Goal: Task Accomplishment & Management: Complete application form

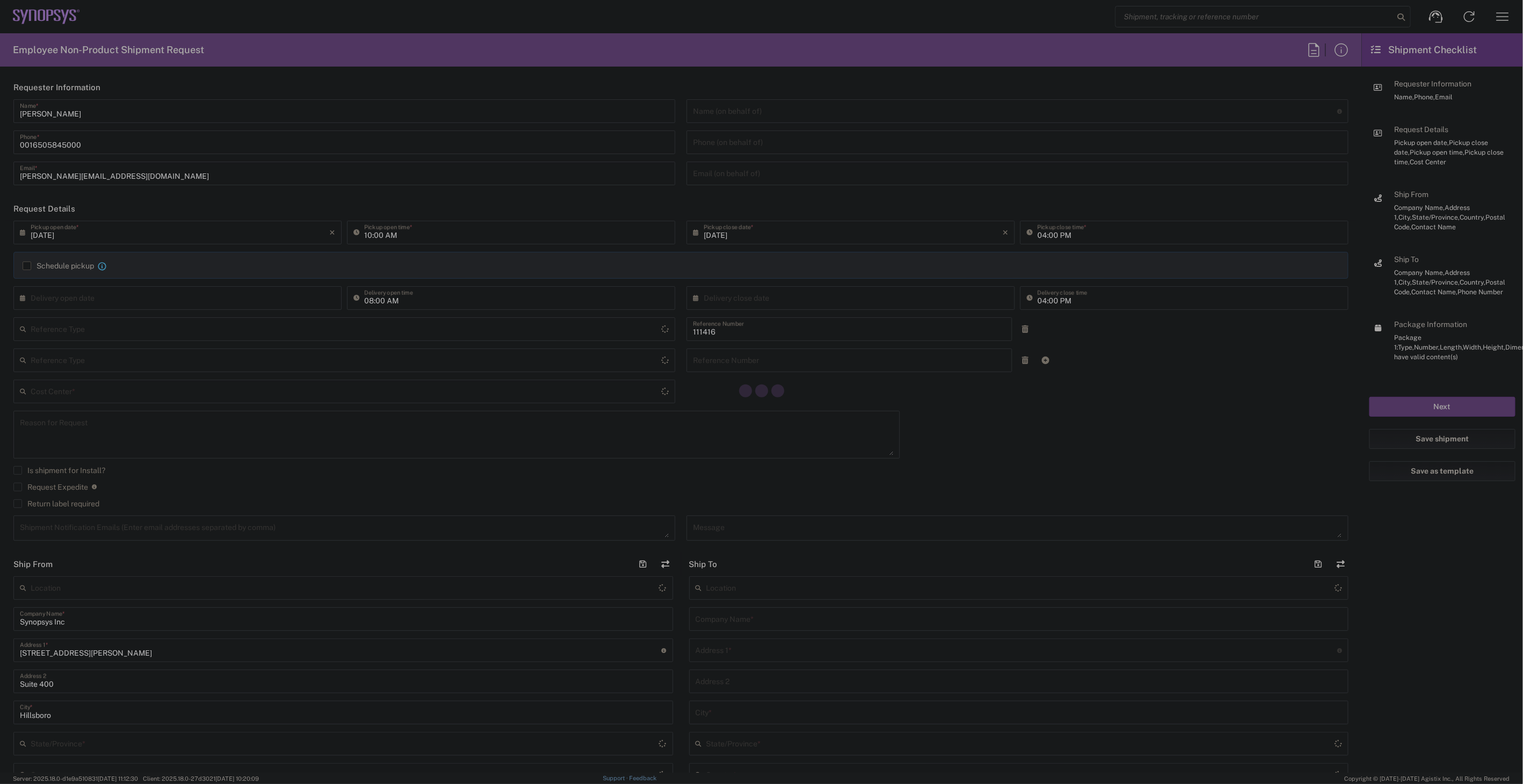
type input "Department"
type input "US01, SIG, IT Platform Products 111416"
type input "Delivered at Place"
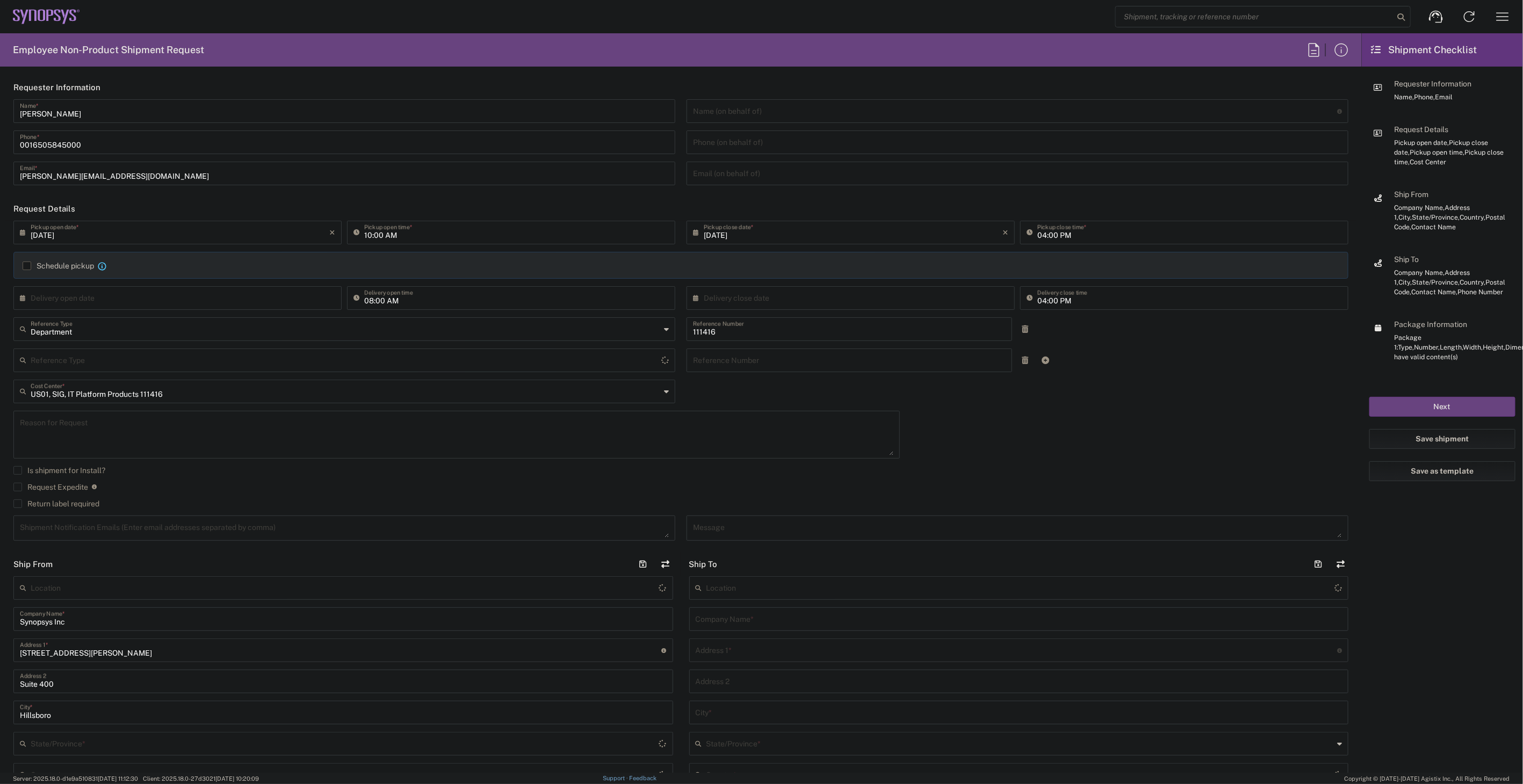
type input "[GEOGRAPHIC_DATA]"
type input "[US_STATE]"
type input "[GEOGRAPHIC_DATA]"
type input "Hillsboro US03"
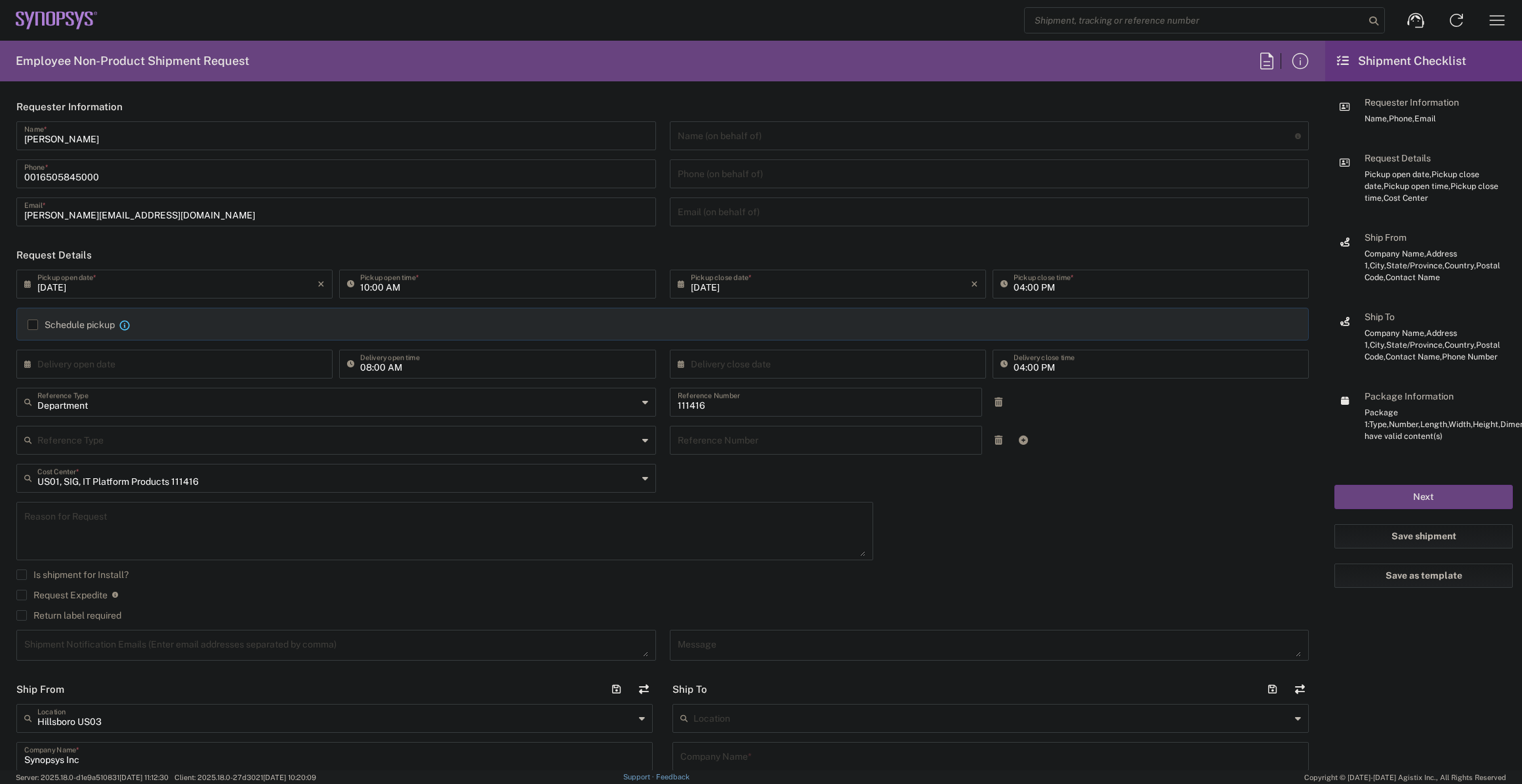
click at [228, 285] on input "09/10/2025" at bounding box center [177, 283] width 280 height 23
type input "03:00 PM"
click at [85, 613] on label "Return label required" at bounding box center [69, 615] width 105 height 11
click at [22, 615] on input "Return label required" at bounding box center [22, 615] width 0 height 0
click at [265, 646] on input "Vendor *" at bounding box center [337, 655] width 600 height 21
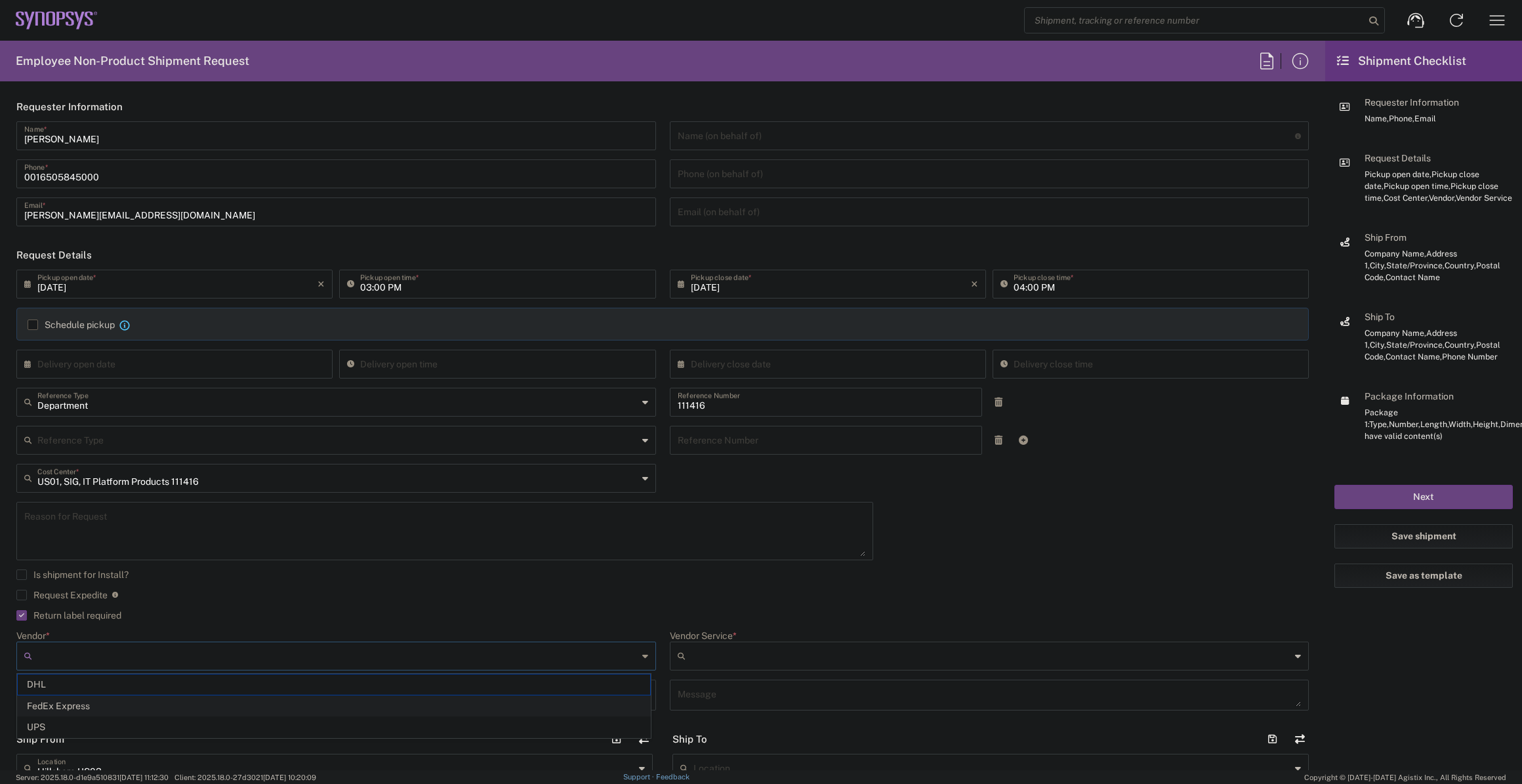
click at [216, 708] on span "FedEx Express" at bounding box center [334, 706] width 633 height 21
type input "FedEx Express"
click at [720, 646] on input "Vendor Service *" at bounding box center [990, 655] width 600 height 21
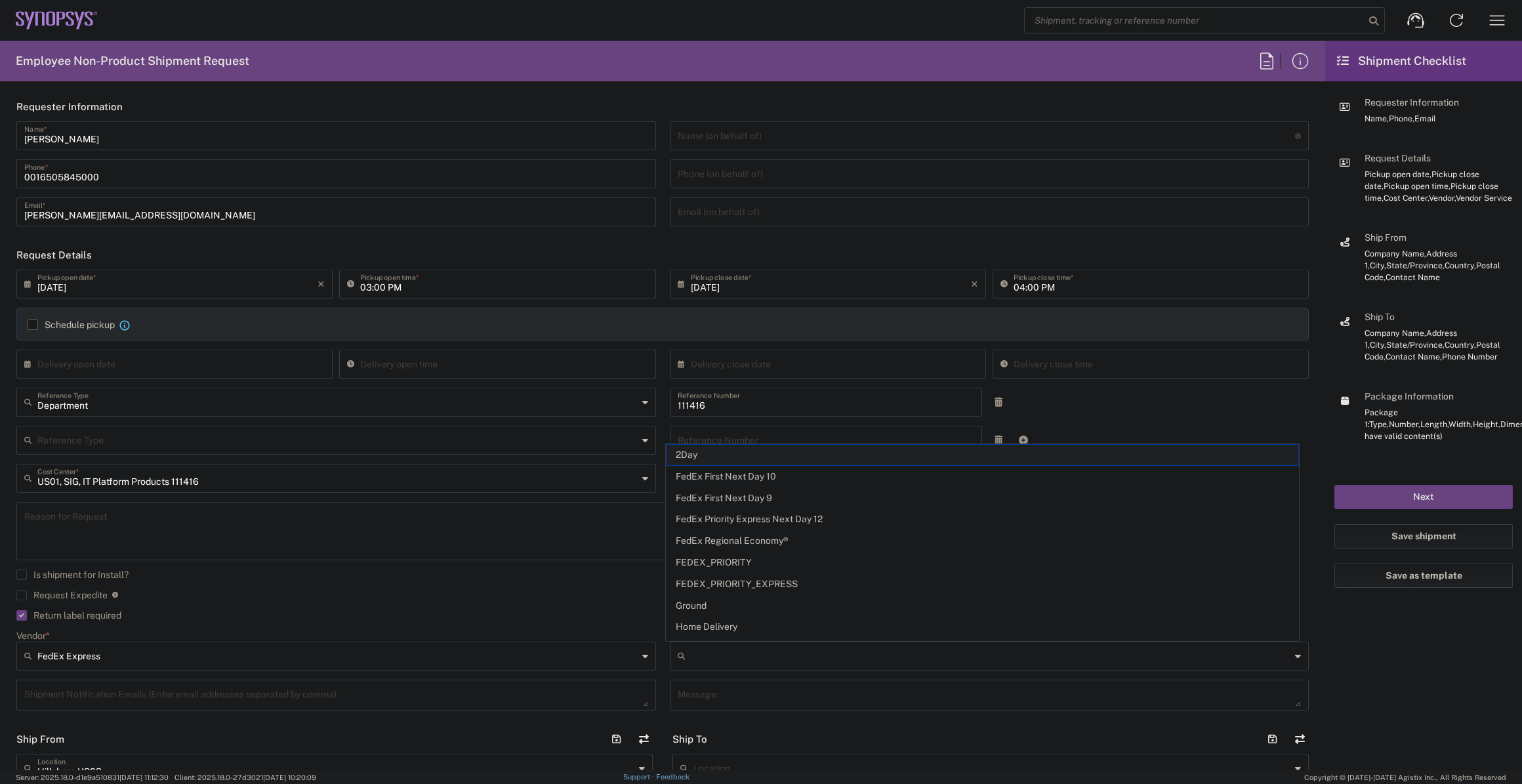
click at [727, 454] on span "2Day" at bounding box center [984, 455] width 633 height 21
type input "2Day"
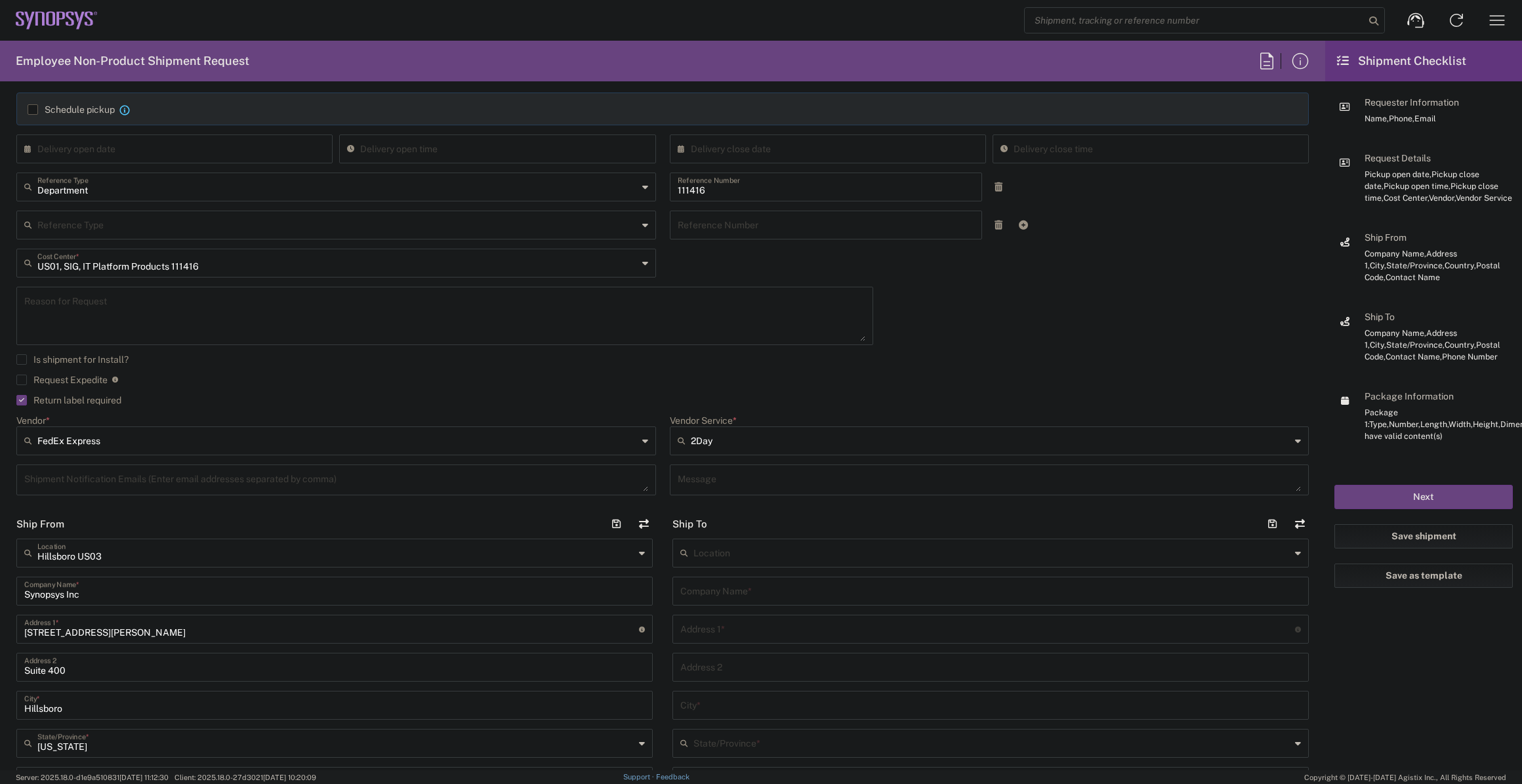
scroll to position [238, 0]
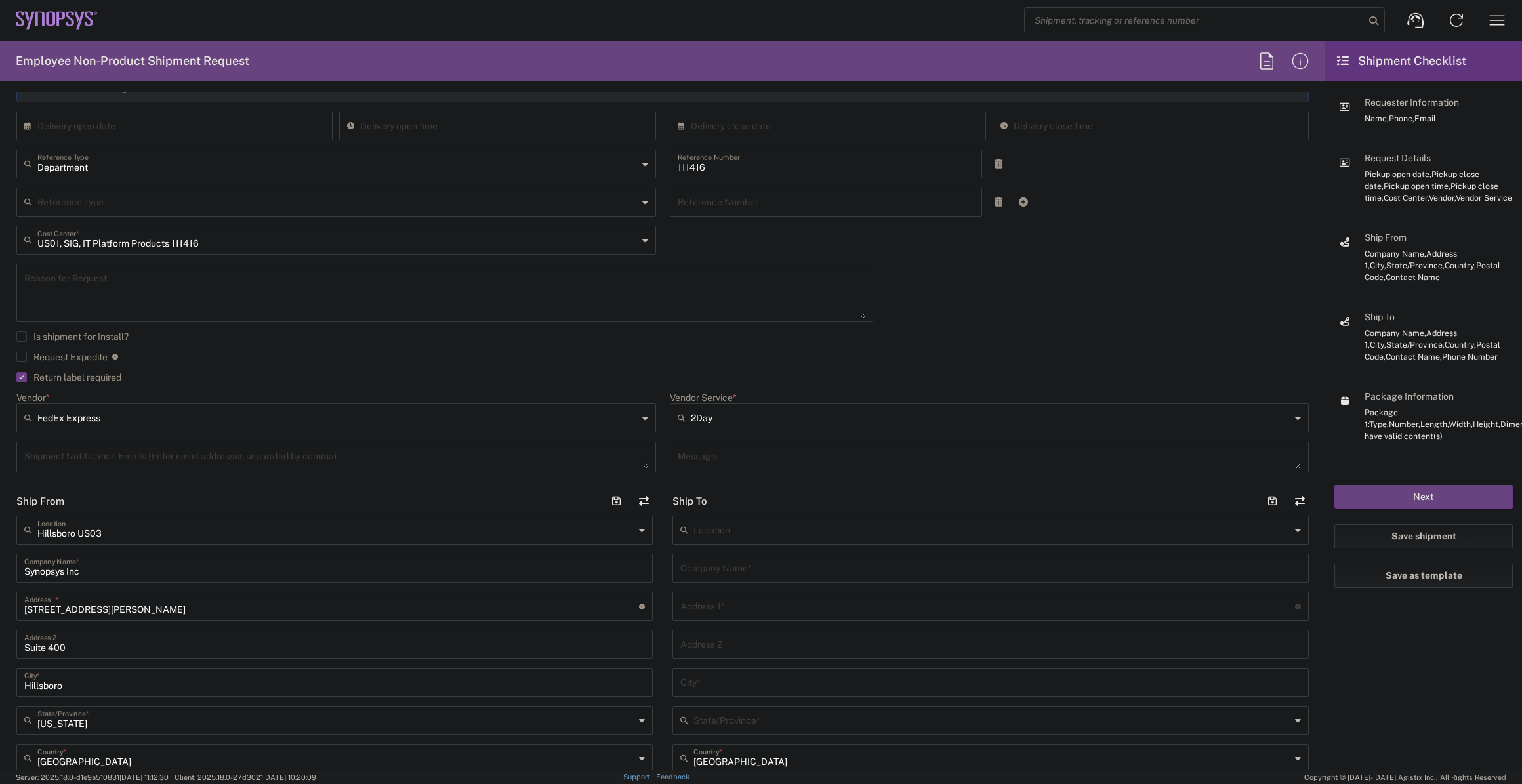
click at [705, 568] on input "text" at bounding box center [991, 567] width 621 height 23
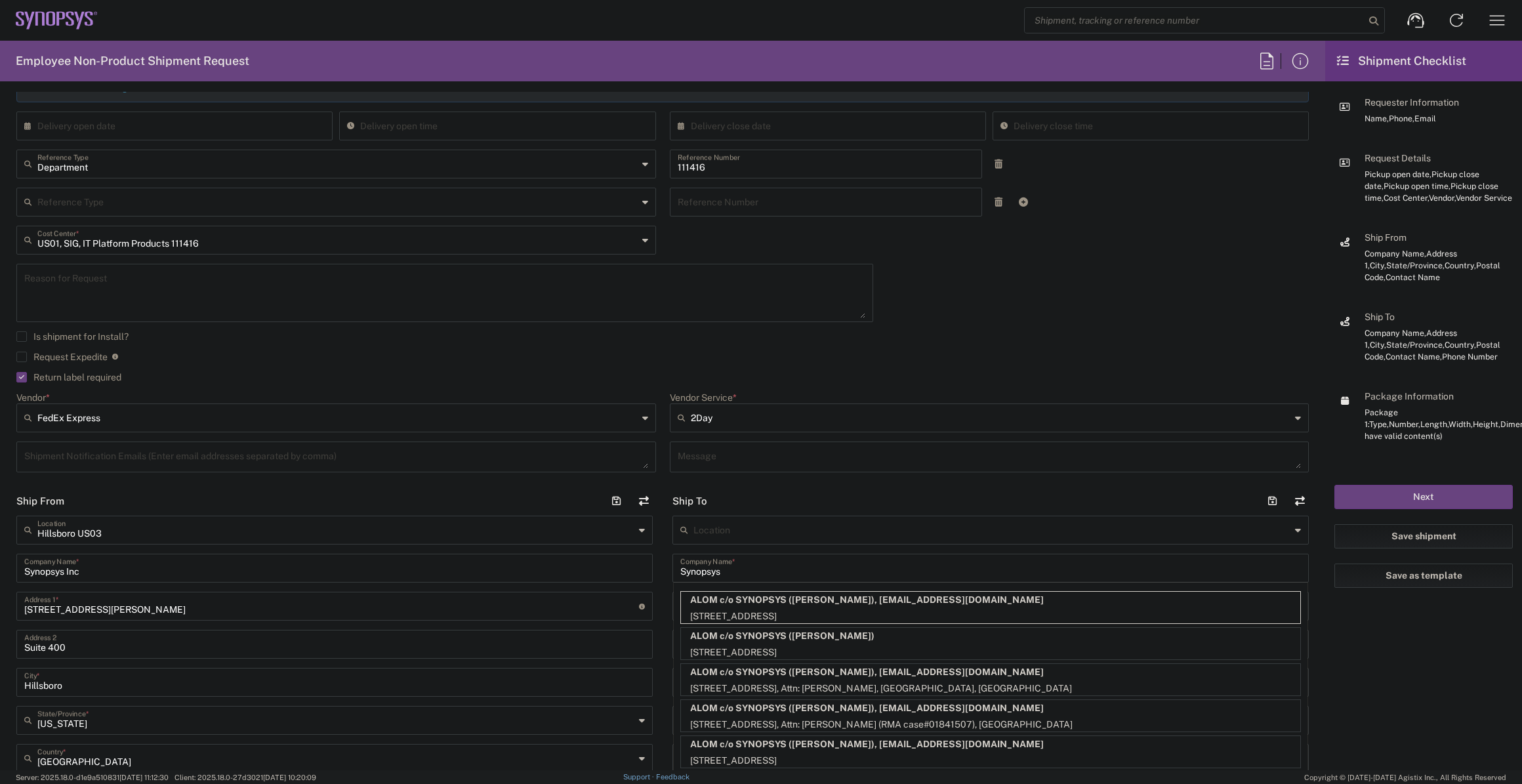
type input "Synopsys"
click at [642, 564] on div "Synopsys Inc Company Name *" at bounding box center [335, 568] width 637 height 28
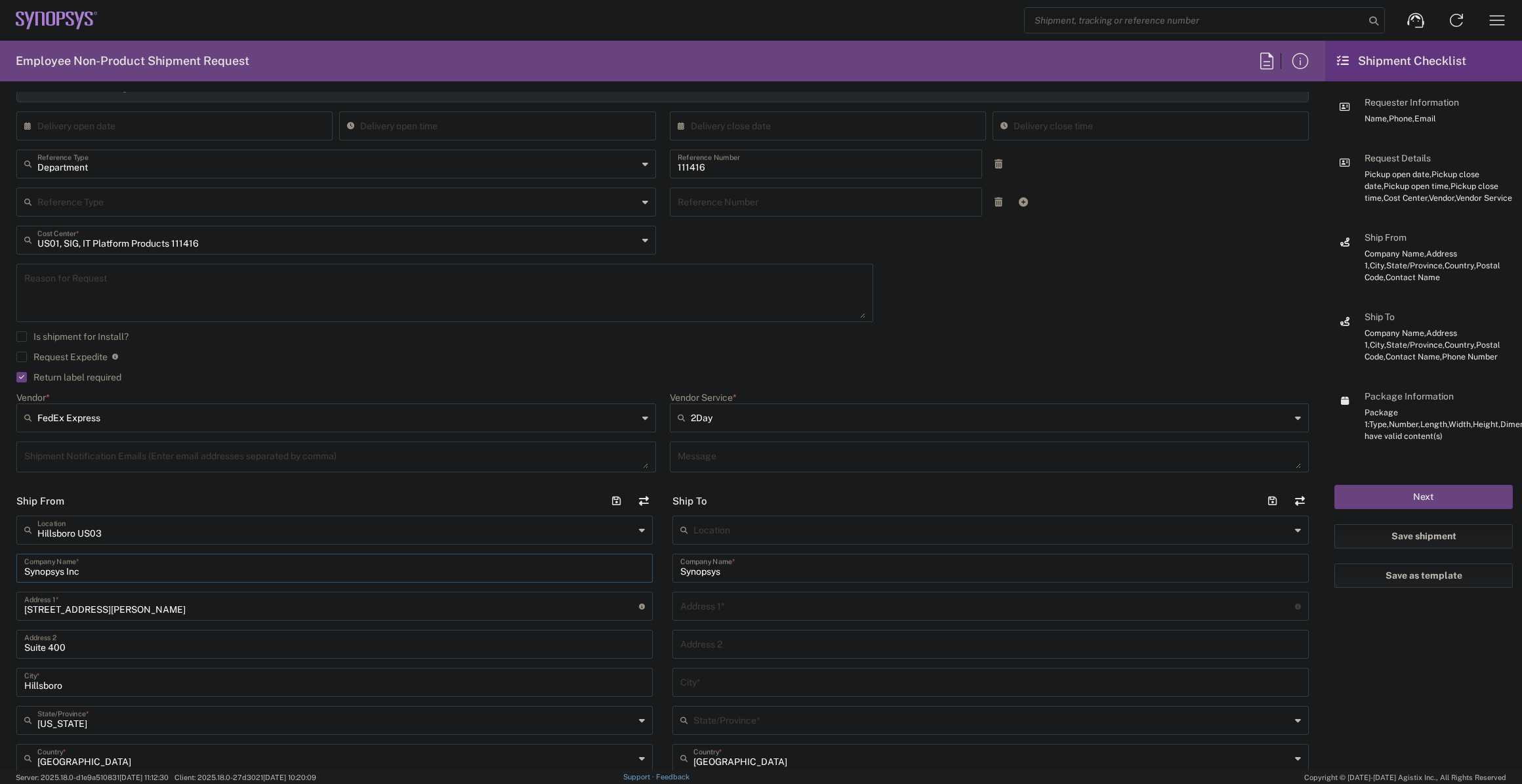
click at [697, 591] on div "Address 1 * For cross streets use street names with '&' or 'and' in between. Fo…" at bounding box center [991, 605] width 637 height 28
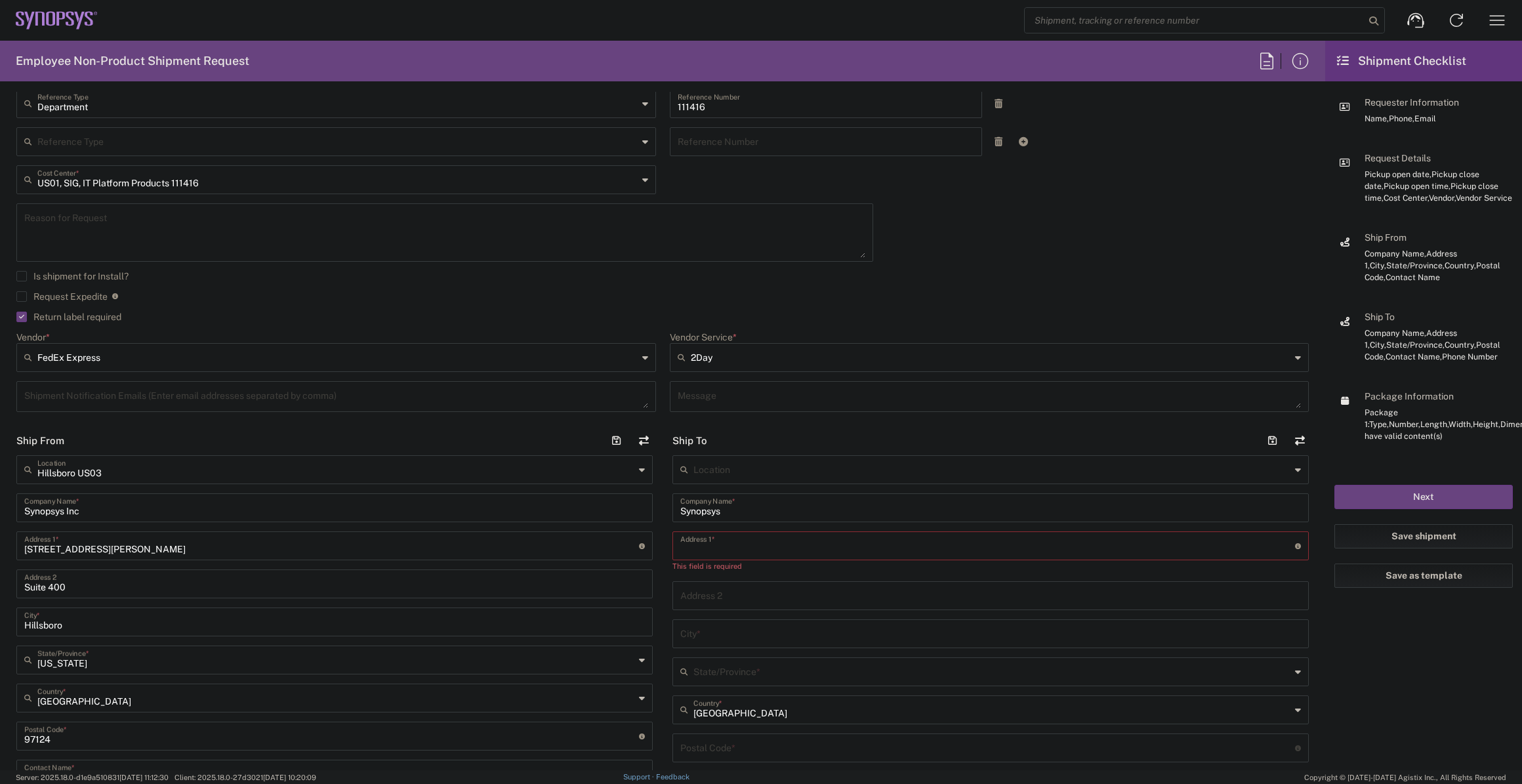
scroll to position [358, 0]
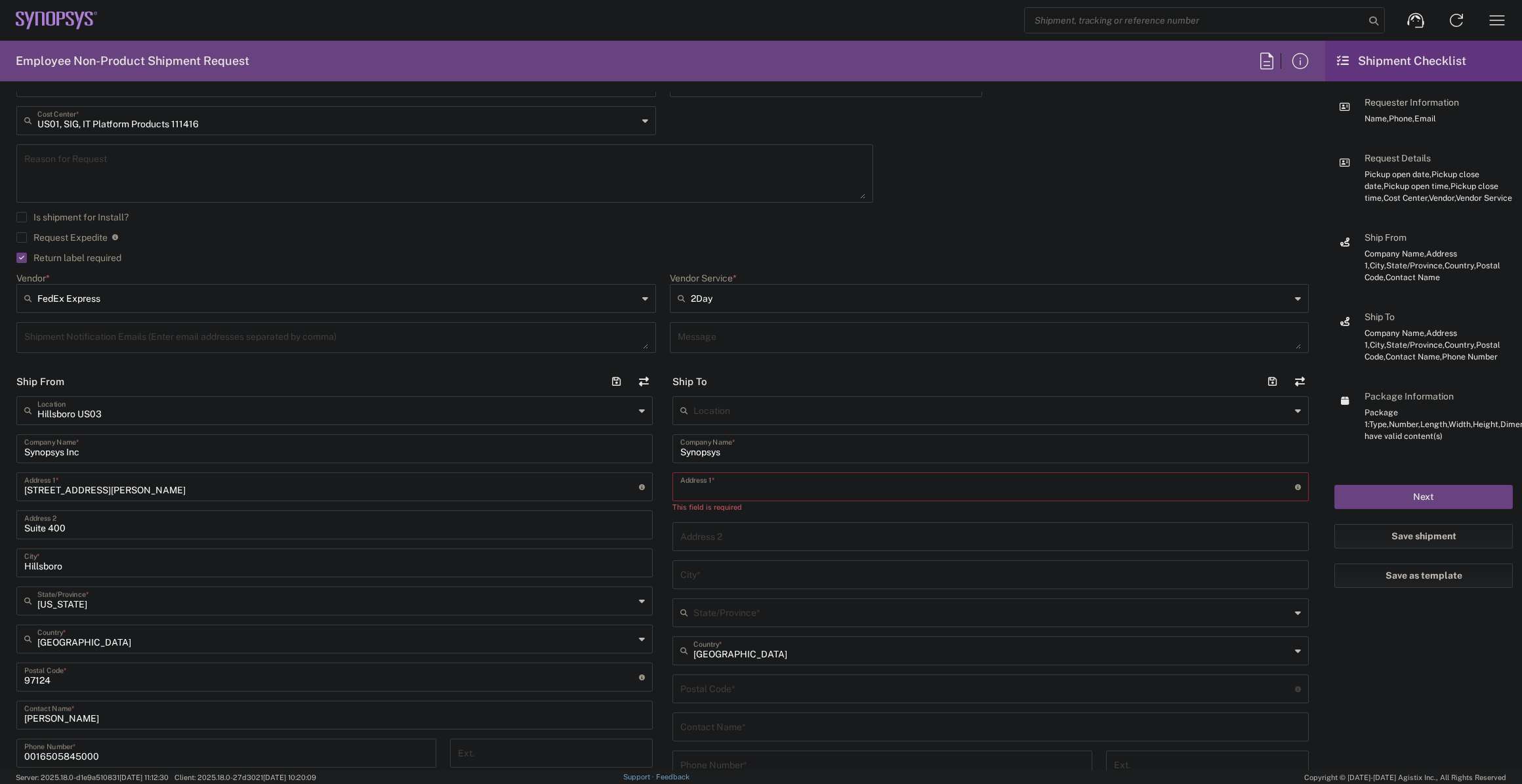
click at [738, 730] on input "text" at bounding box center [991, 725] width 621 height 23
paste input "John Hatfield"
paste input "9520 SW 62nd D"
type input "John Hatfield"
click at [710, 497] on div "Address 1 * For cross streets use street names with '&' or 'and' in between. Fo…" at bounding box center [991, 486] width 637 height 28
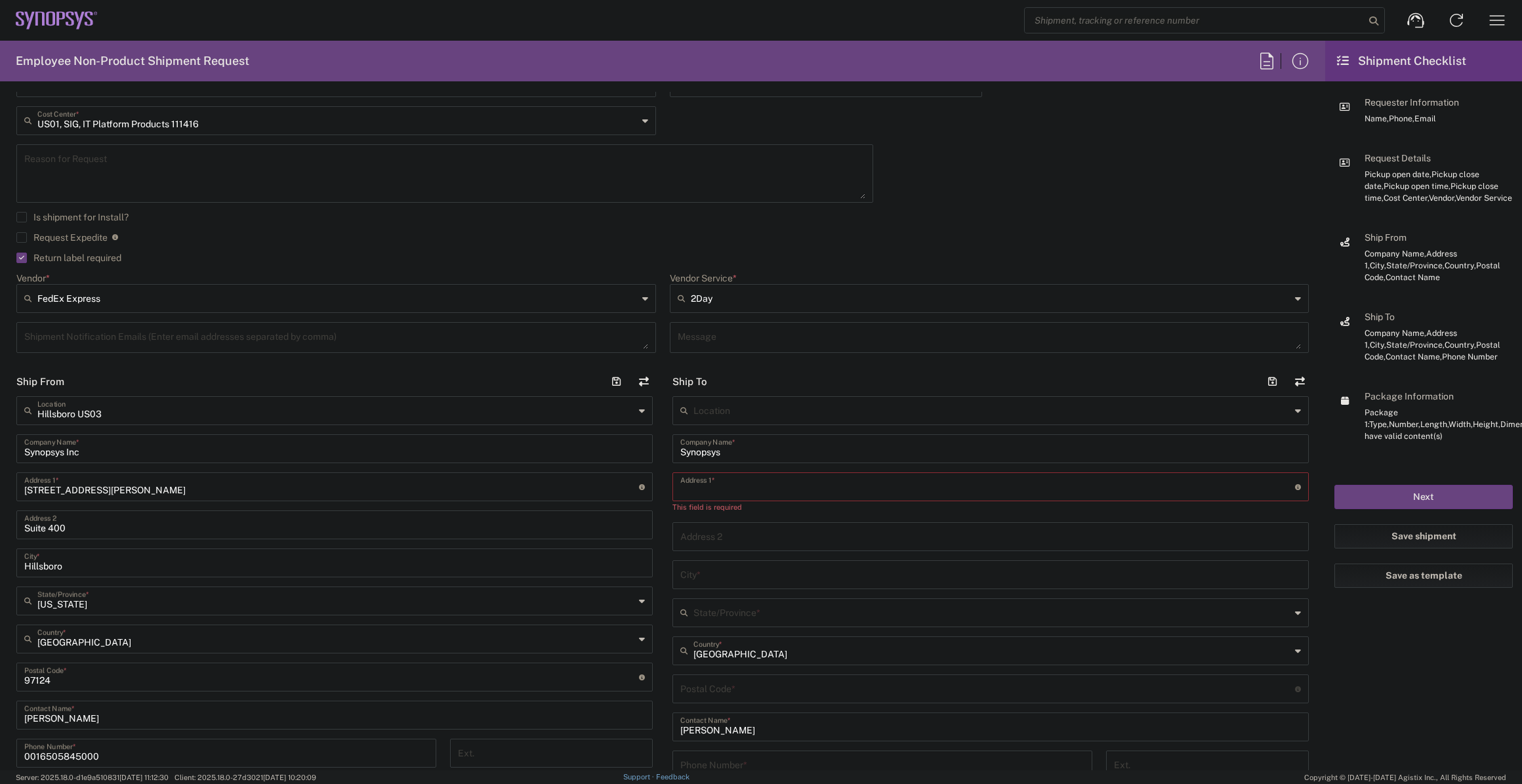
click at [714, 487] on input "text" at bounding box center [988, 485] width 615 height 23
paste input "9520 SW 62nd D"
type input "9520 SW 62nd D"
click at [796, 567] on input "text" at bounding box center [991, 561] width 621 height 23
type input "Portland"
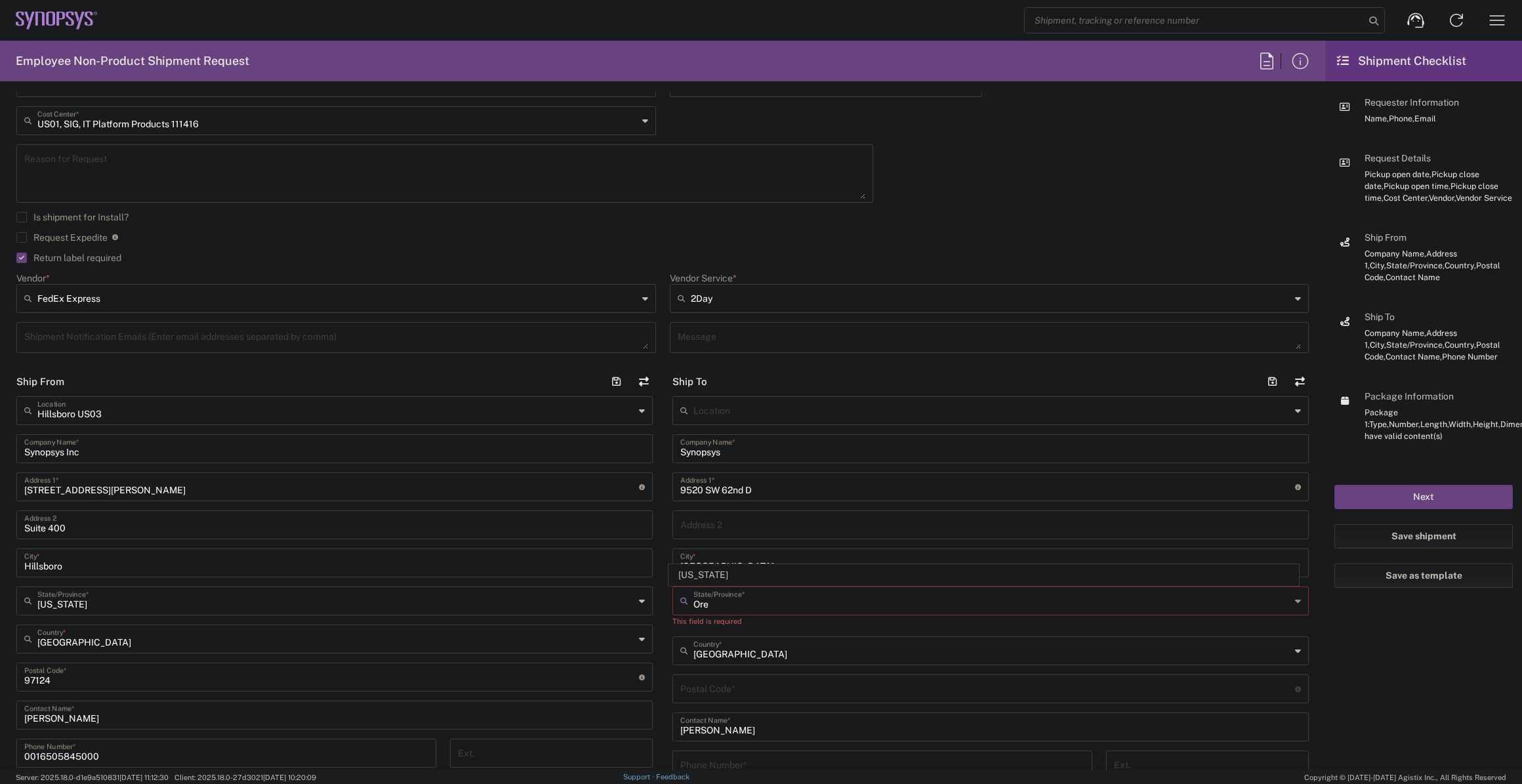
click at [796, 566] on span "Oregon" at bounding box center [984, 575] width 630 height 21
type input "Oregon"
paste input "97219"
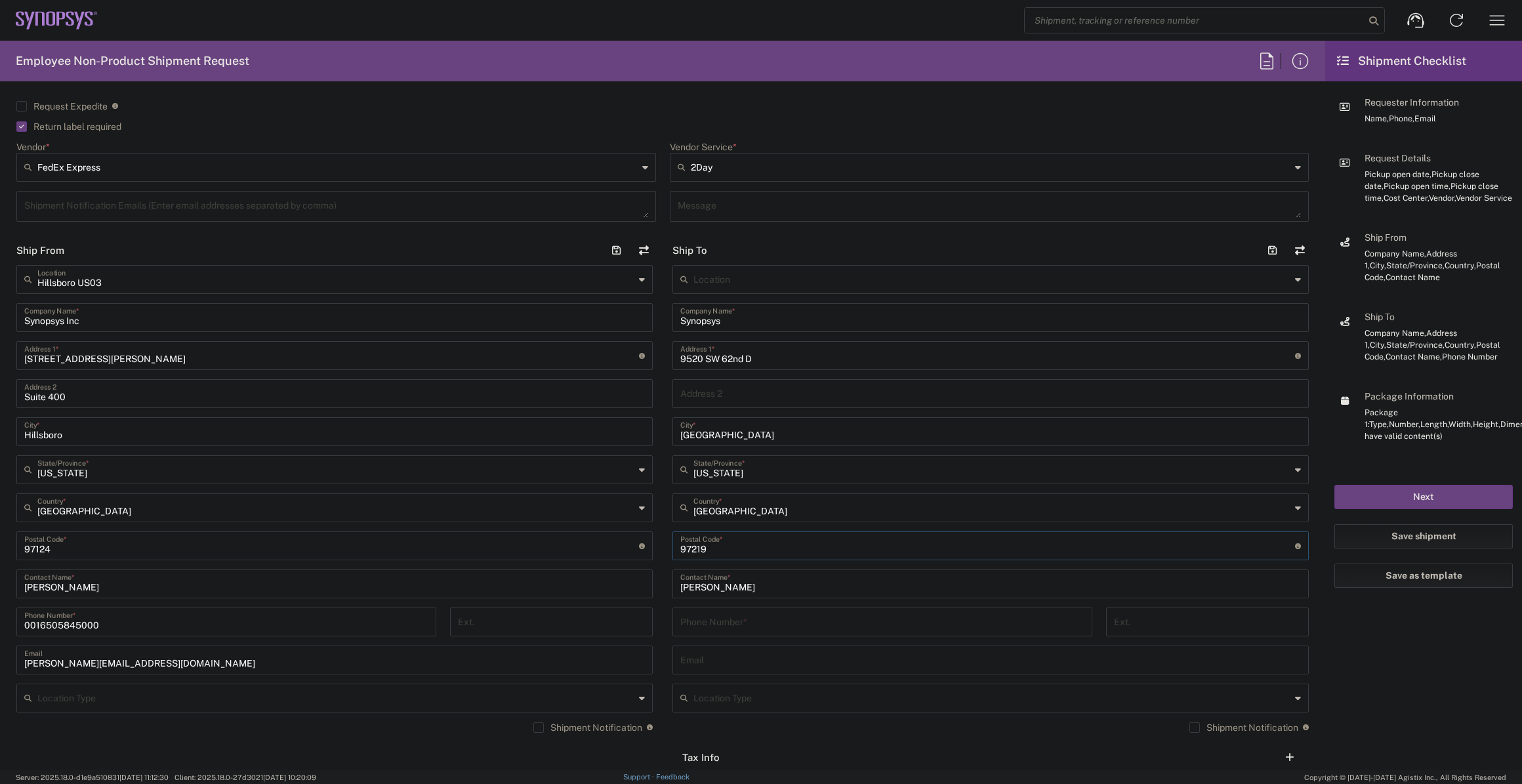
scroll to position [536, 0]
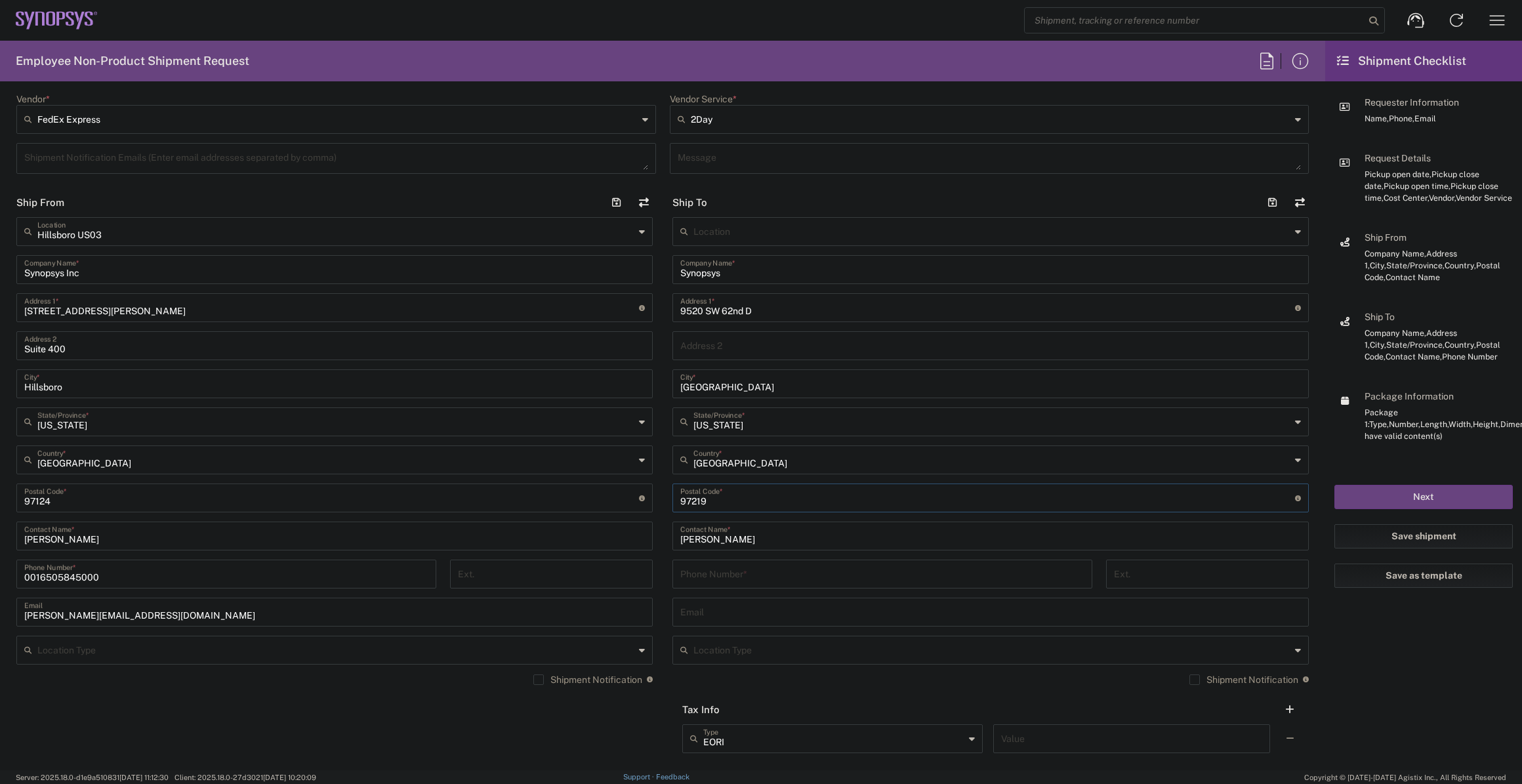
type input "97219"
drag, startPoint x: 751, startPoint y: 560, endPoint x: 714, endPoint y: 585, distance: 44.7
drag, startPoint x: 714, startPoint y: 585, endPoint x: 688, endPoint y: 565, distance: 32.8
paste input "971-222-7287"
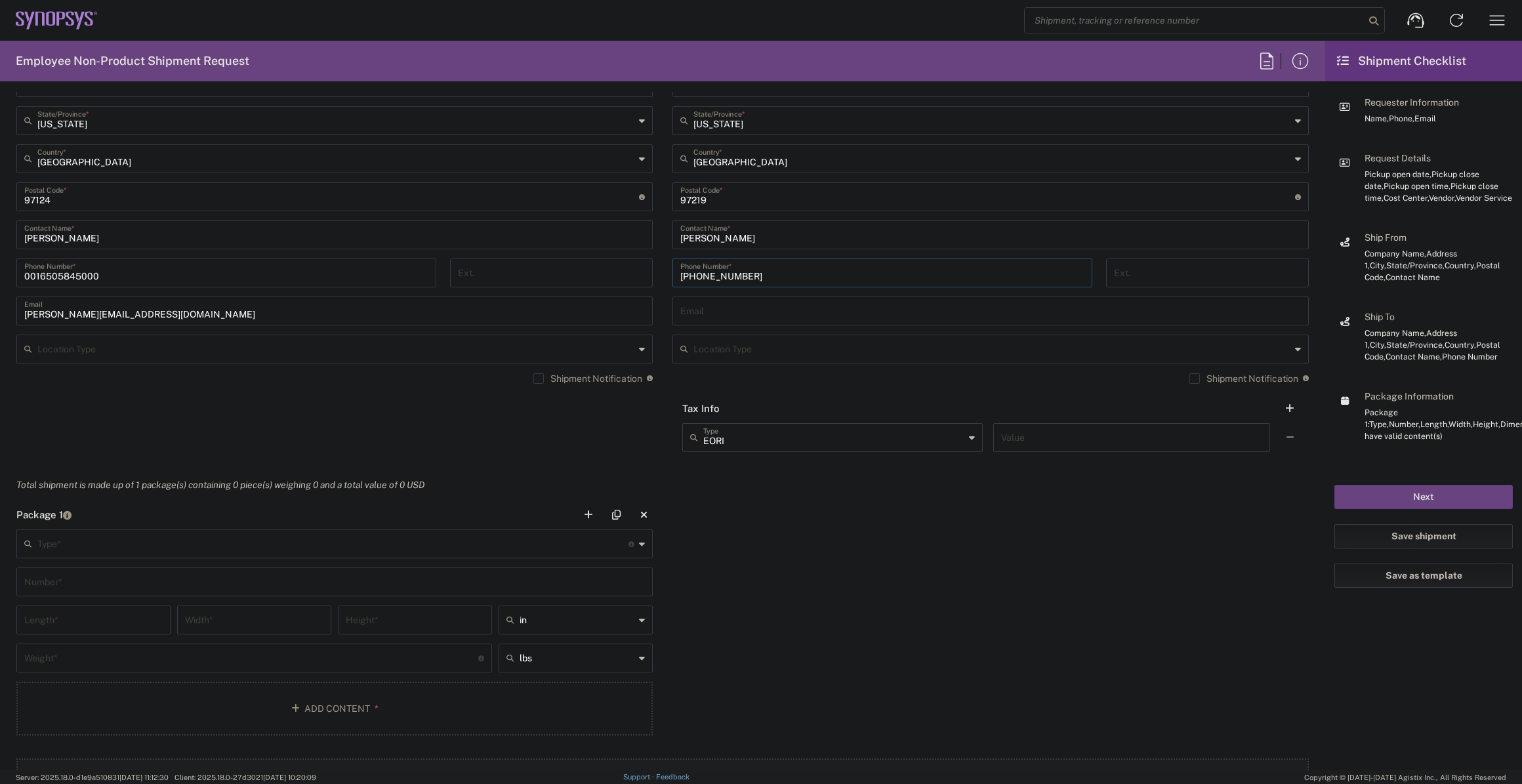
scroll to position [1014, 0]
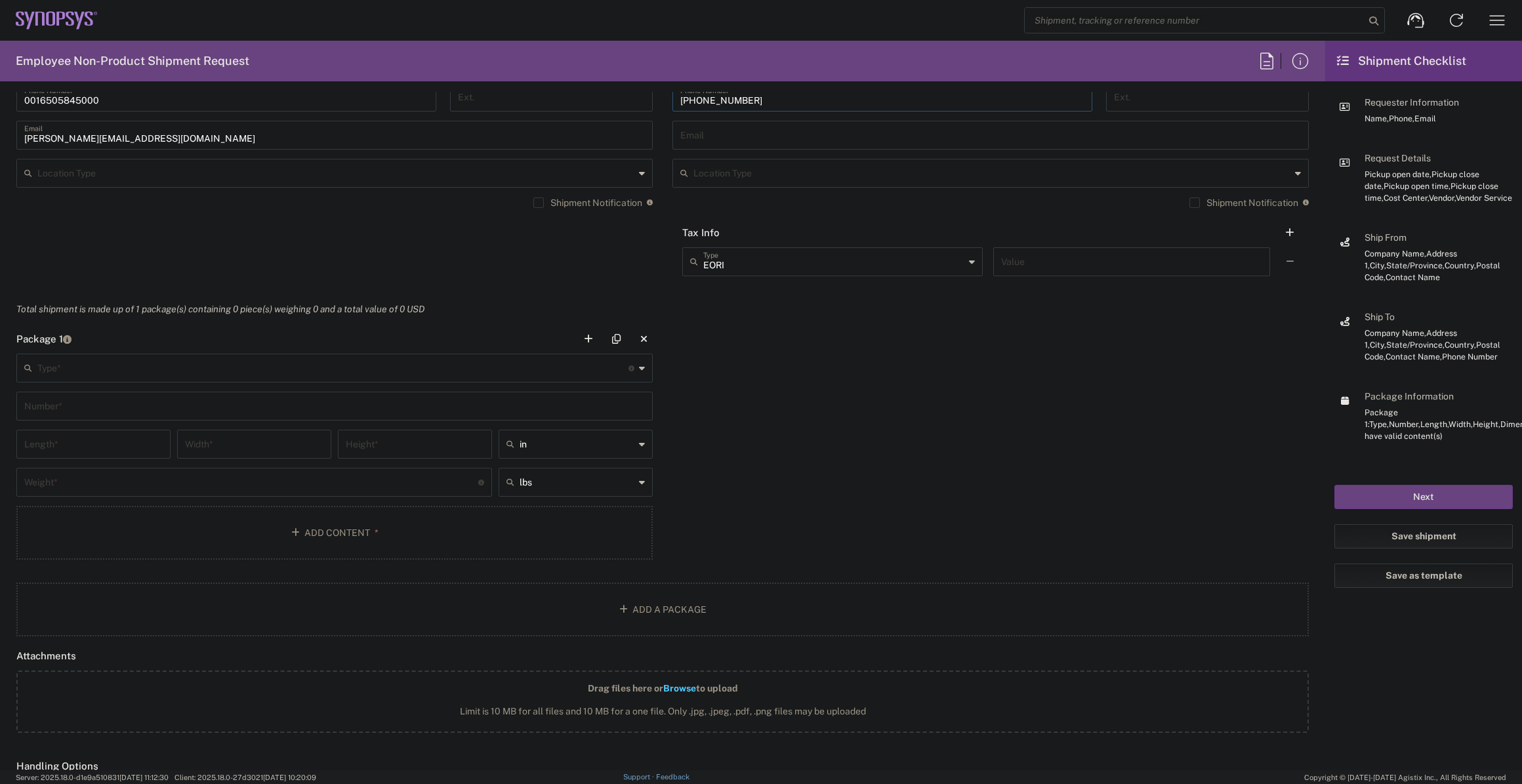
type input "971-222-7287"
click at [250, 363] on input "text" at bounding box center [333, 366] width 592 height 23
type input "Medium Box"
type input "13"
type input "11.5"
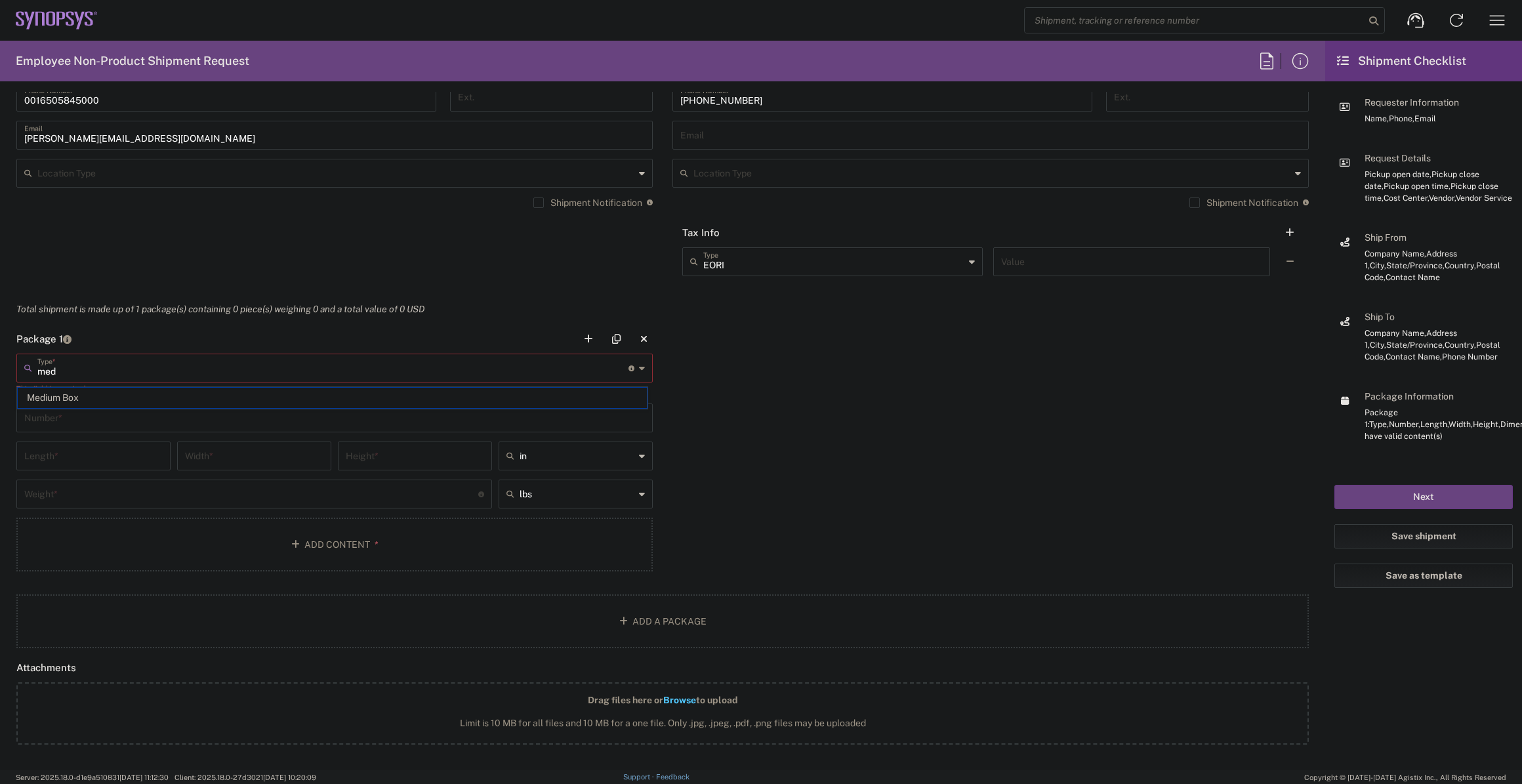
type input "2.5"
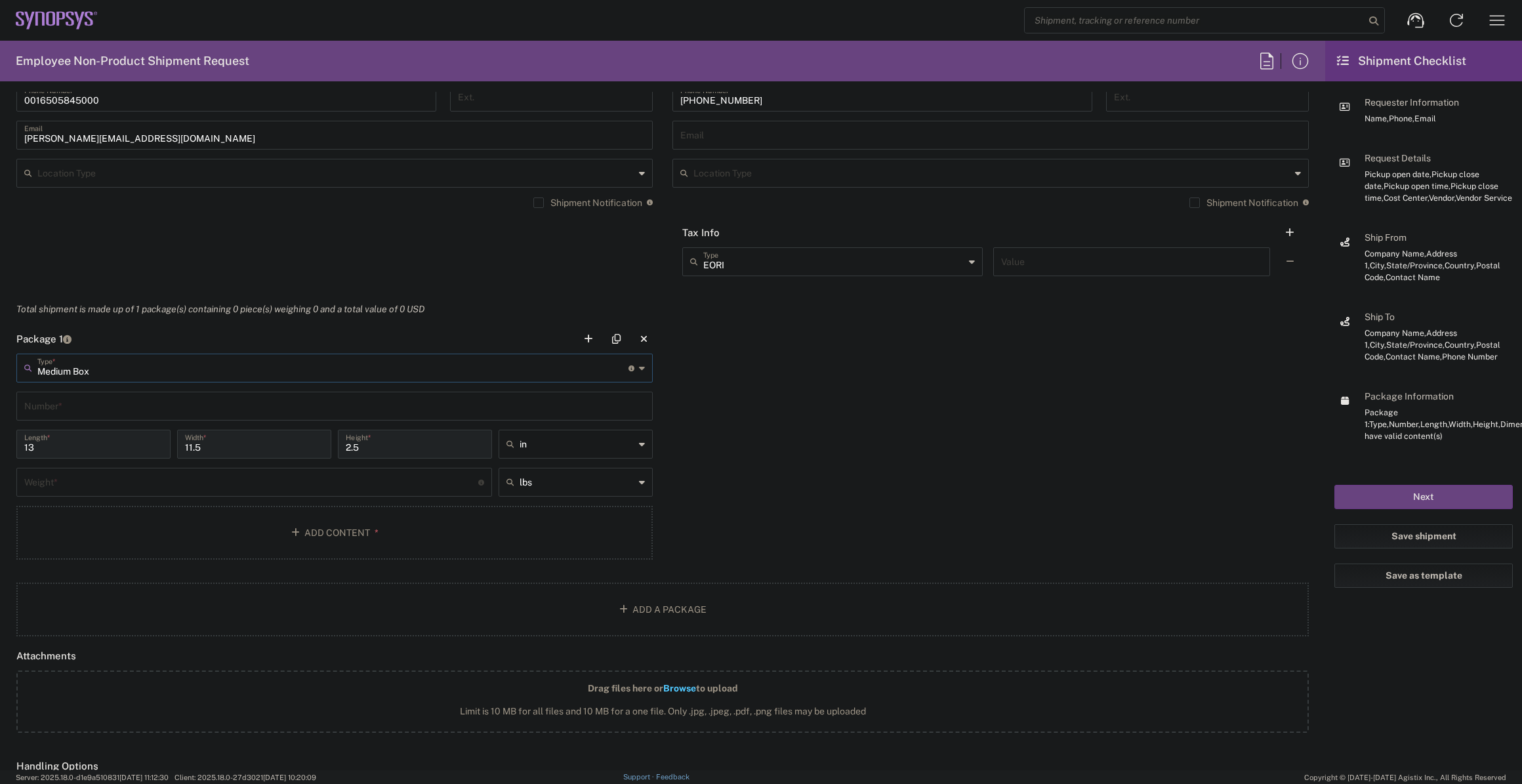
type input "Medium Box"
click at [104, 402] on input "text" at bounding box center [335, 405] width 621 height 23
type input "1"
click at [75, 476] on input "number" at bounding box center [252, 480] width 454 height 23
type input "6"
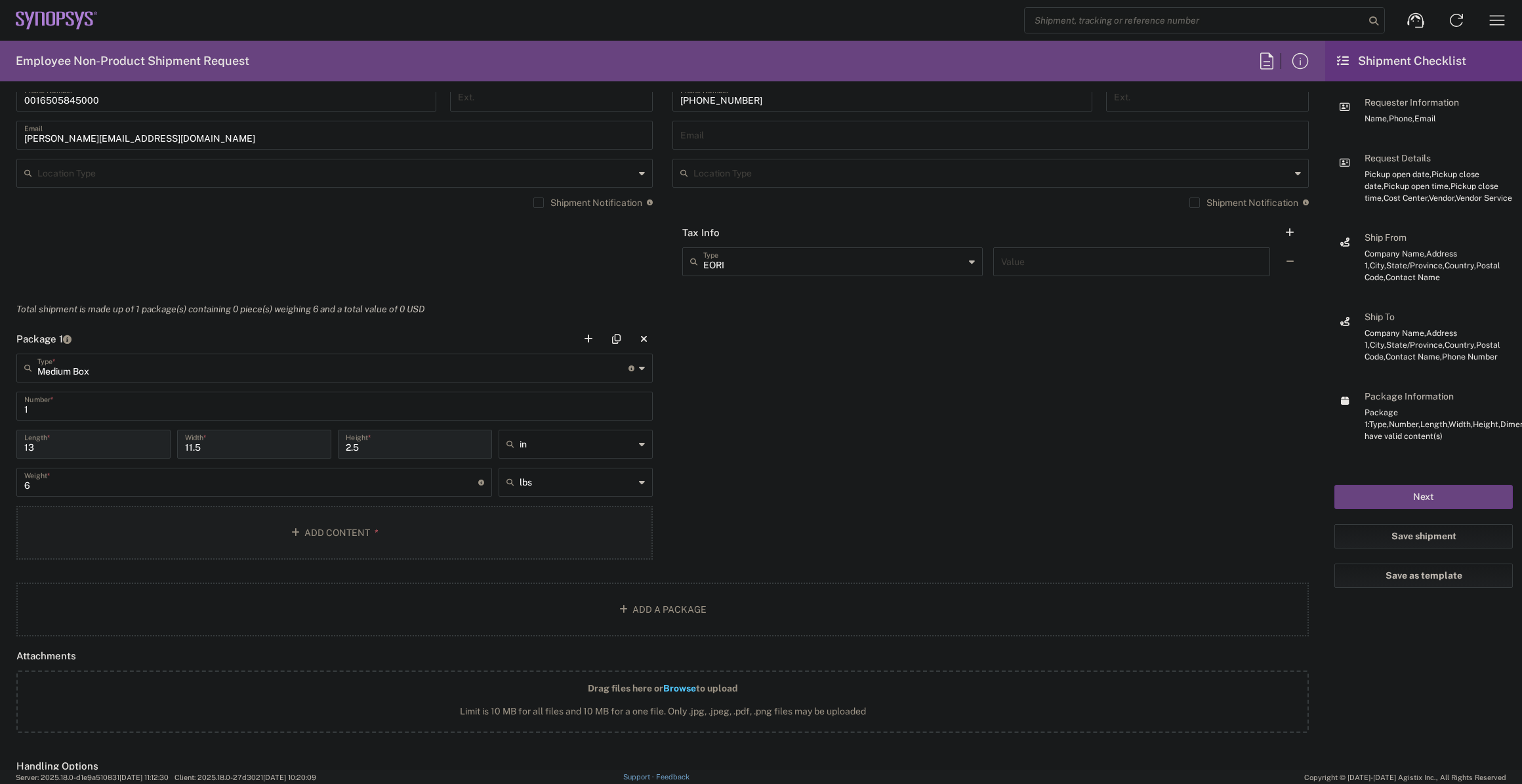
click at [84, 526] on button "Add Content *" at bounding box center [335, 532] width 637 height 54
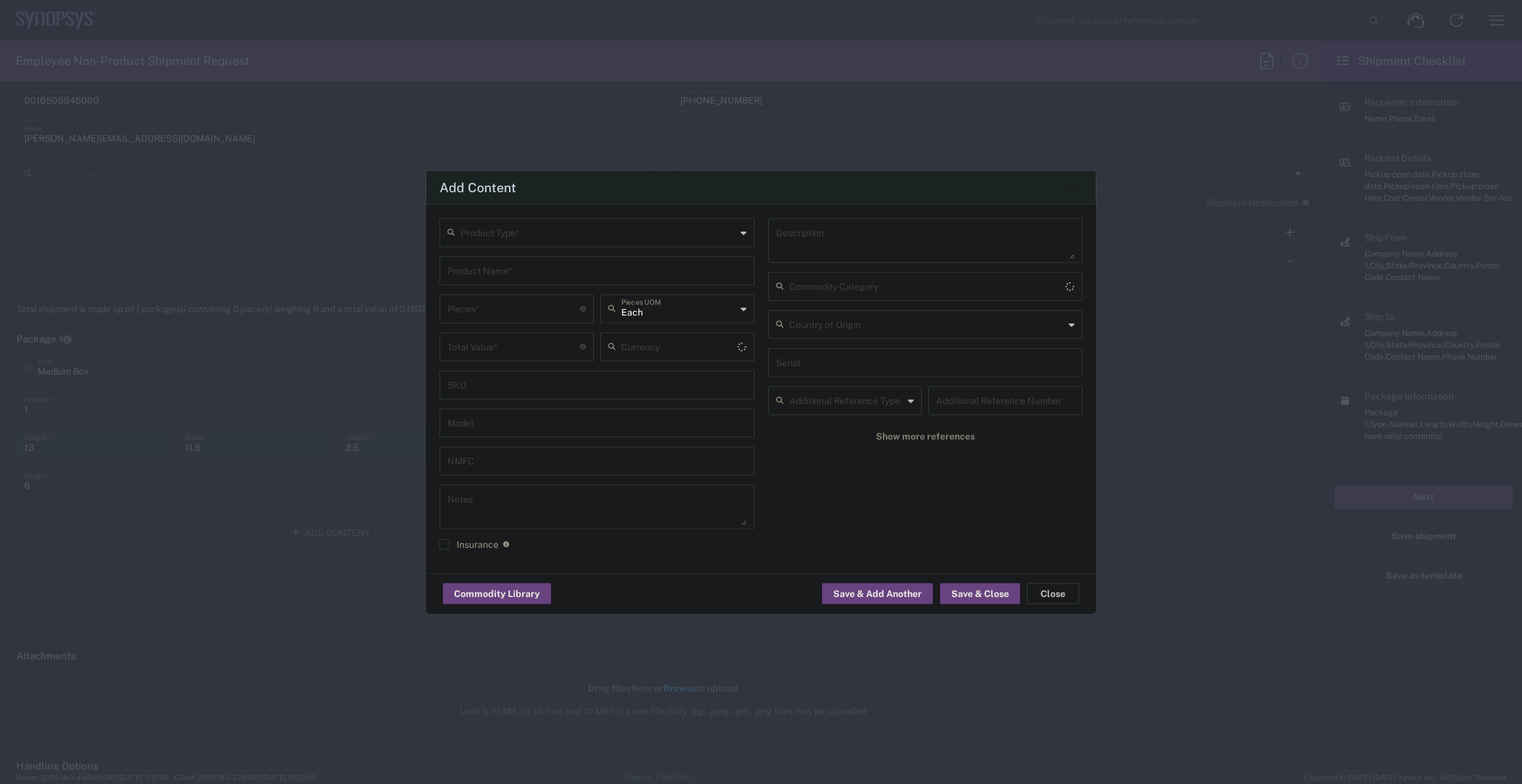
type input "US Dollar"
click at [513, 220] on input "text" at bounding box center [598, 231] width 276 height 23
click at [503, 282] on span "General Commodity" at bounding box center [597, 282] width 312 height 21
type input "General Commodity"
click at [508, 271] on input "text" at bounding box center [596, 268] width 300 height 23
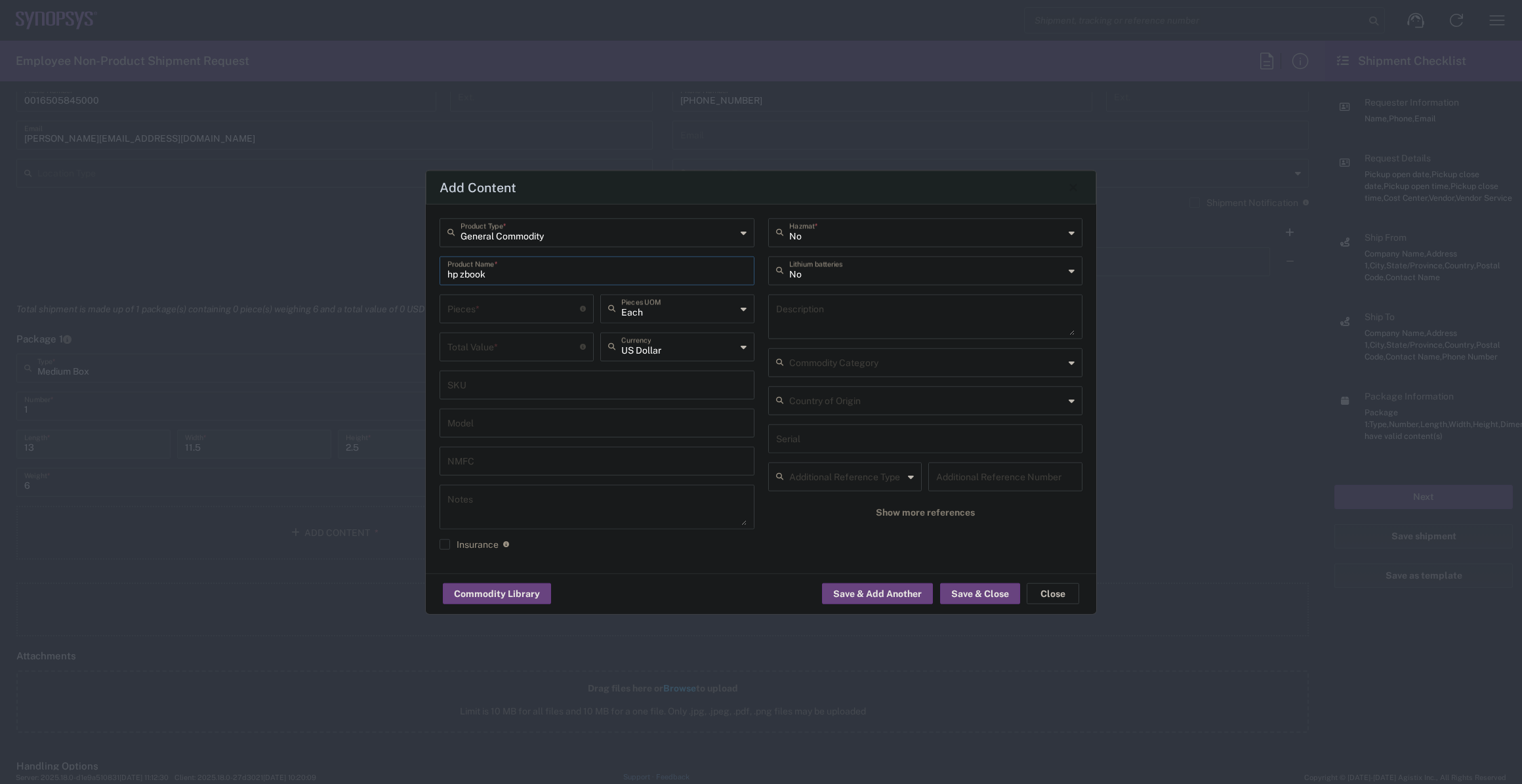
type input "hp zbook"
click at [528, 317] on input "number" at bounding box center [513, 307] width 133 height 23
type input "1"
click at [527, 350] on input "number" at bounding box center [513, 345] width 133 height 23
type input "1500"
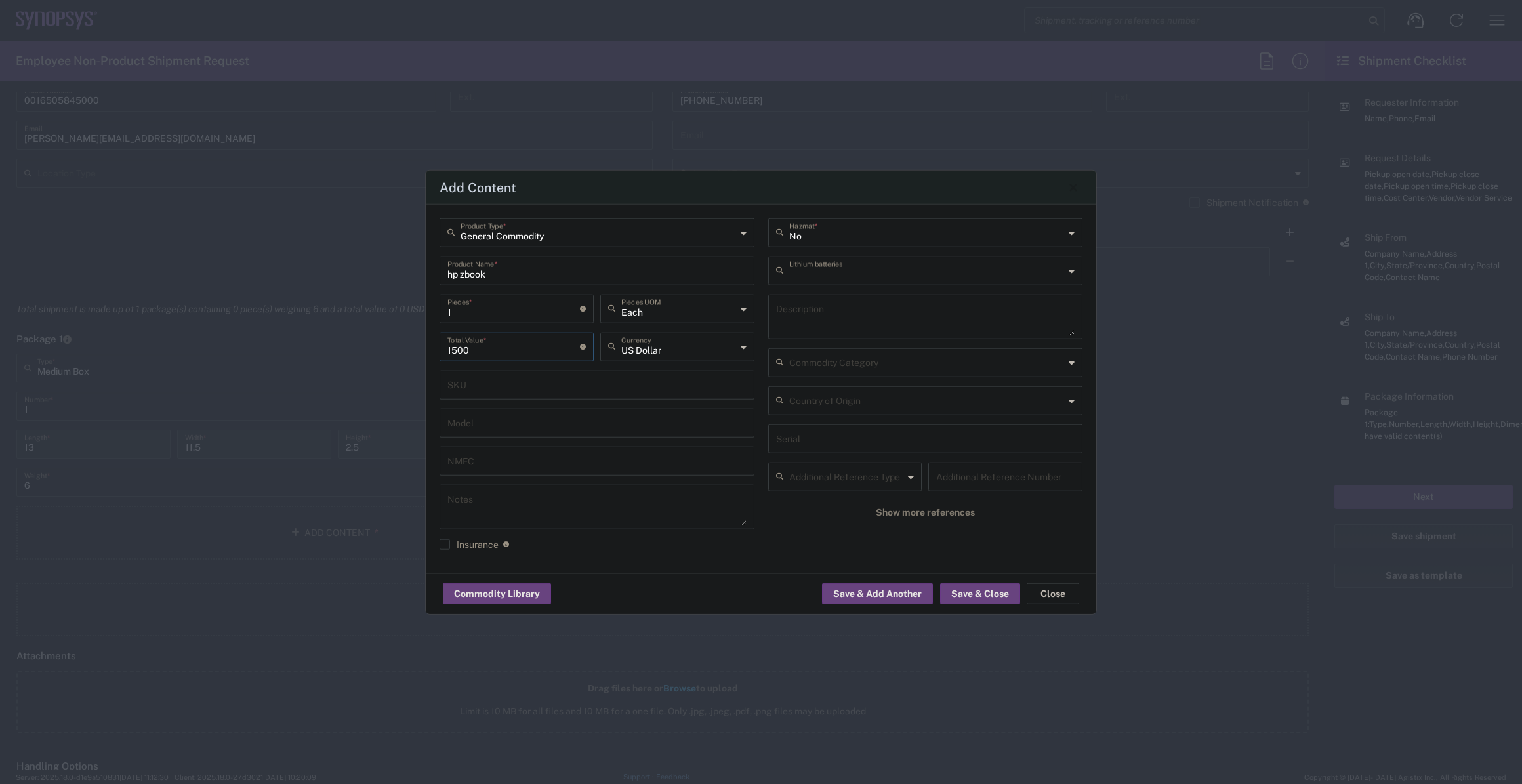
click at [900, 272] on input "text" at bounding box center [927, 268] width 276 height 23
click at [853, 318] on span "Yes" at bounding box center [926, 320] width 312 height 21
type input "Yes"
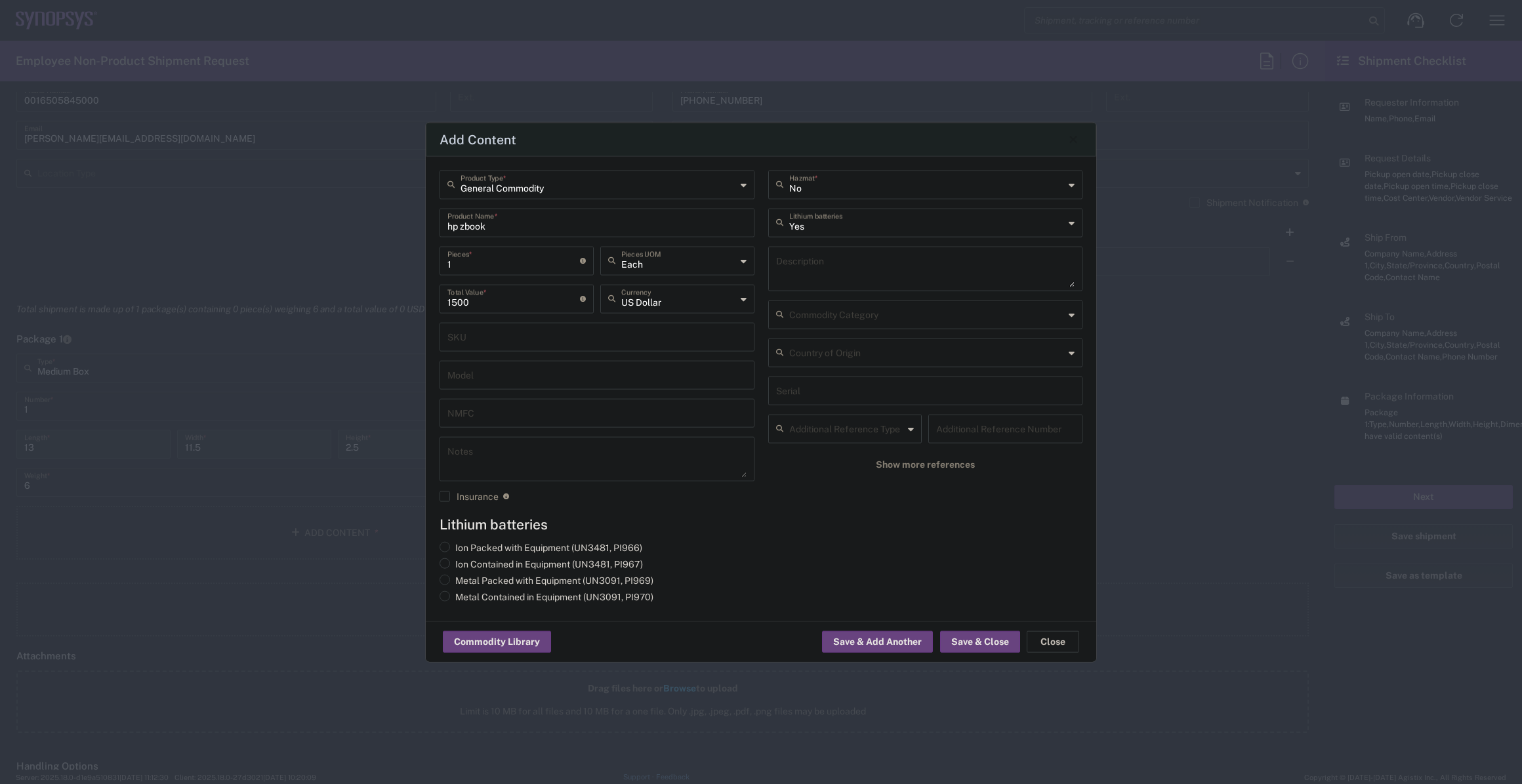
click at [518, 561] on label "Ion Contained in Equipment (UN3481, PI967)" at bounding box center [540, 564] width 203 height 12
click at [464, 561] on input "Ion Contained in Equipment (UN3481, PI967)" at bounding box center [460, 562] width 9 height 9
radio input "true"
click at [985, 643] on button "Save & Close" at bounding box center [980, 642] width 80 height 21
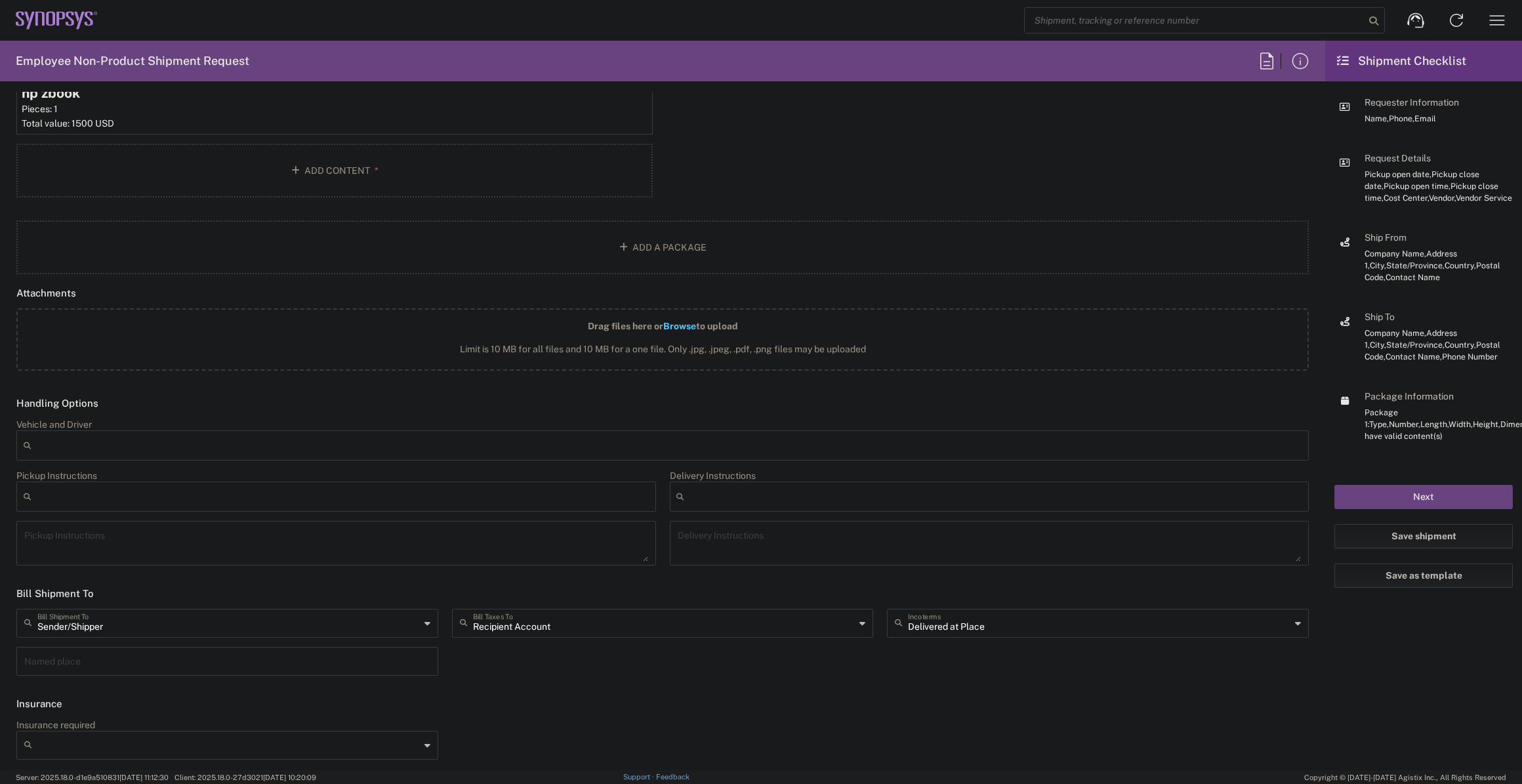
scroll to position [1460, 0]
click at [630, 624] on input "text" at bounding box center [664, 618] width 382 height 23
click at [603, 661] on span "Sender/Shipper" at bounding box center [657, 668] width 416 height 21
type input "Sender/Shipper"
click at [1449, 491] on button "Next" at bounding box center [1424, 497] width 179 height 25
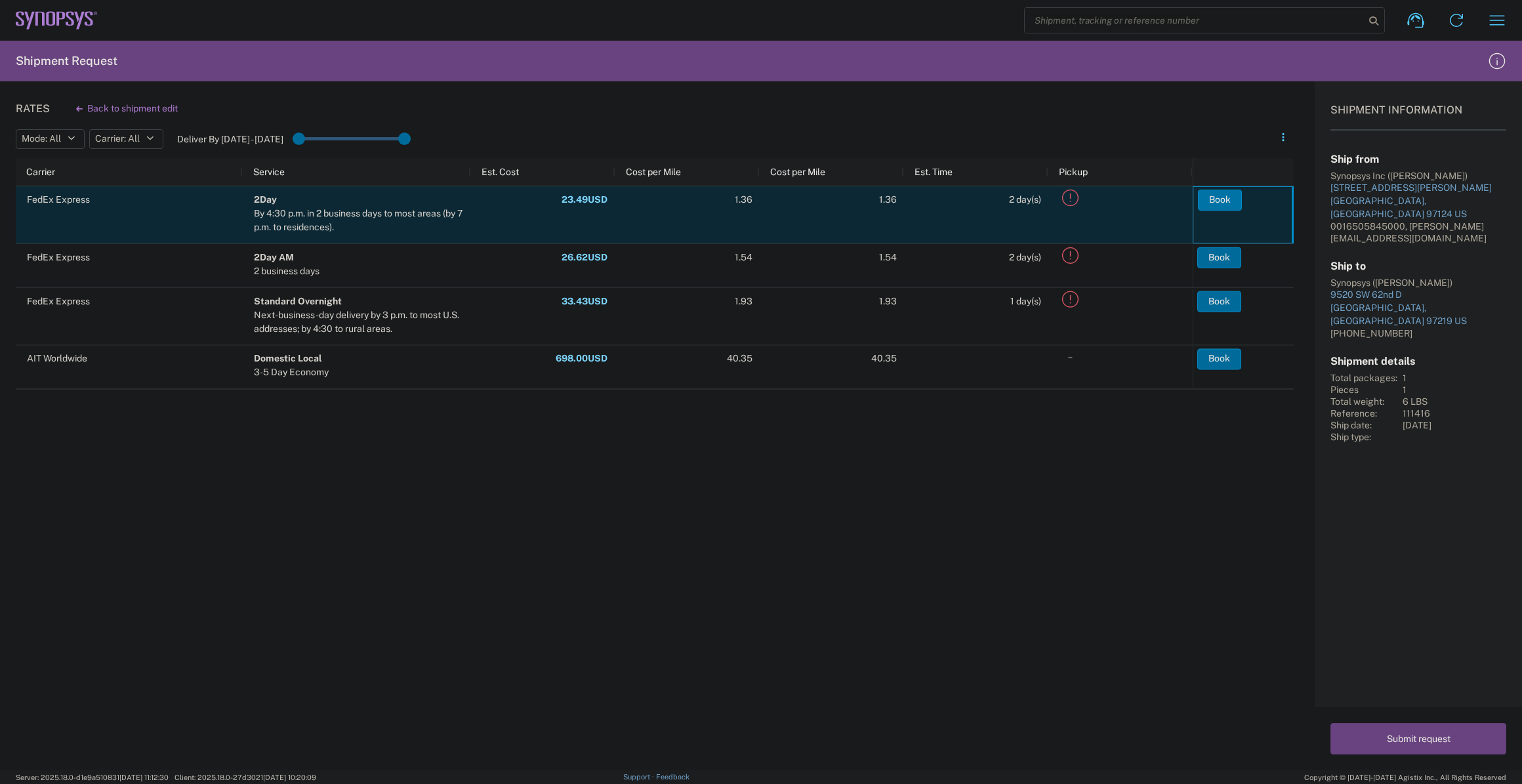
click at [1234, 199] on button "Book" at bounding box center [1220, 199] width 44 height 21
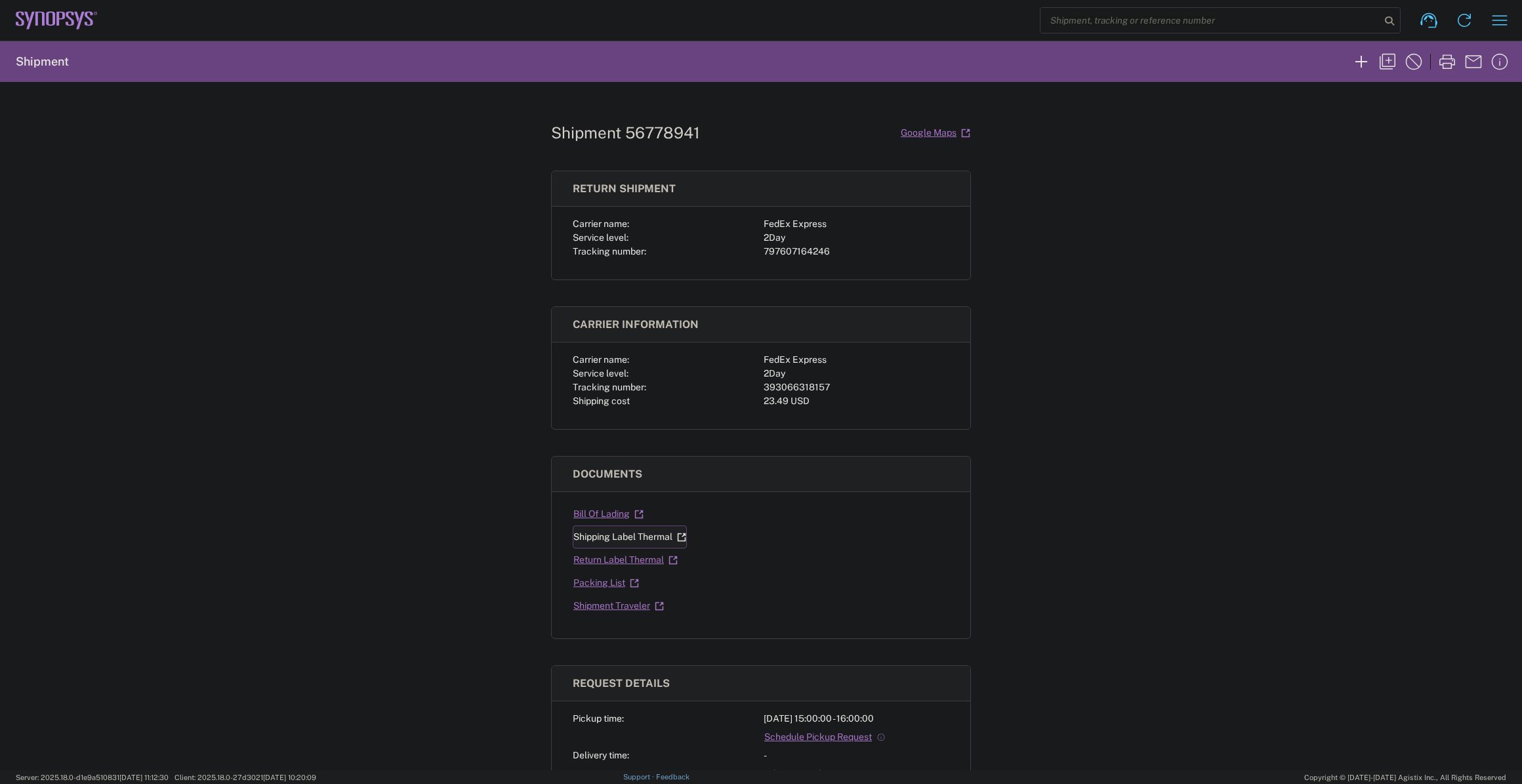
click at [630, 529] on link "Shipping Label Thermal" at bounding box center [630, 536] width 114 height 23
click at [641, 553] on link "Return Label Thermal" at bounding box center [626, 559] width 106 height 23
click at [785, 385] on div "393066318157" at bounding box center [856, 387] width 186 height 14
copy div "393066318157"
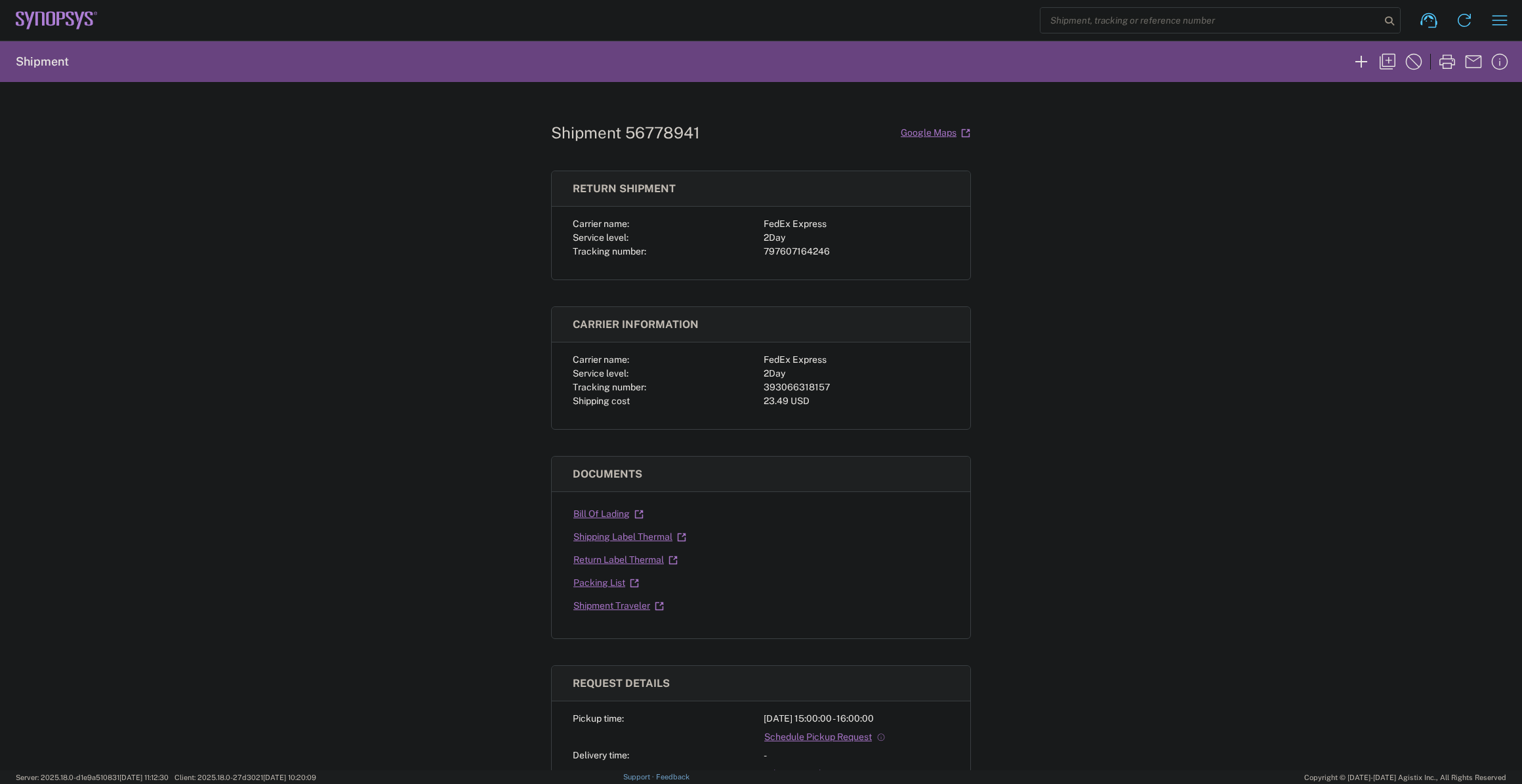
click at [792, 250] on div "797607164246" at bounding box center [856, 252] width 186 height 14
copy div "797607164246"
